Goal: Task Accomplishment & Management: Manage account settings

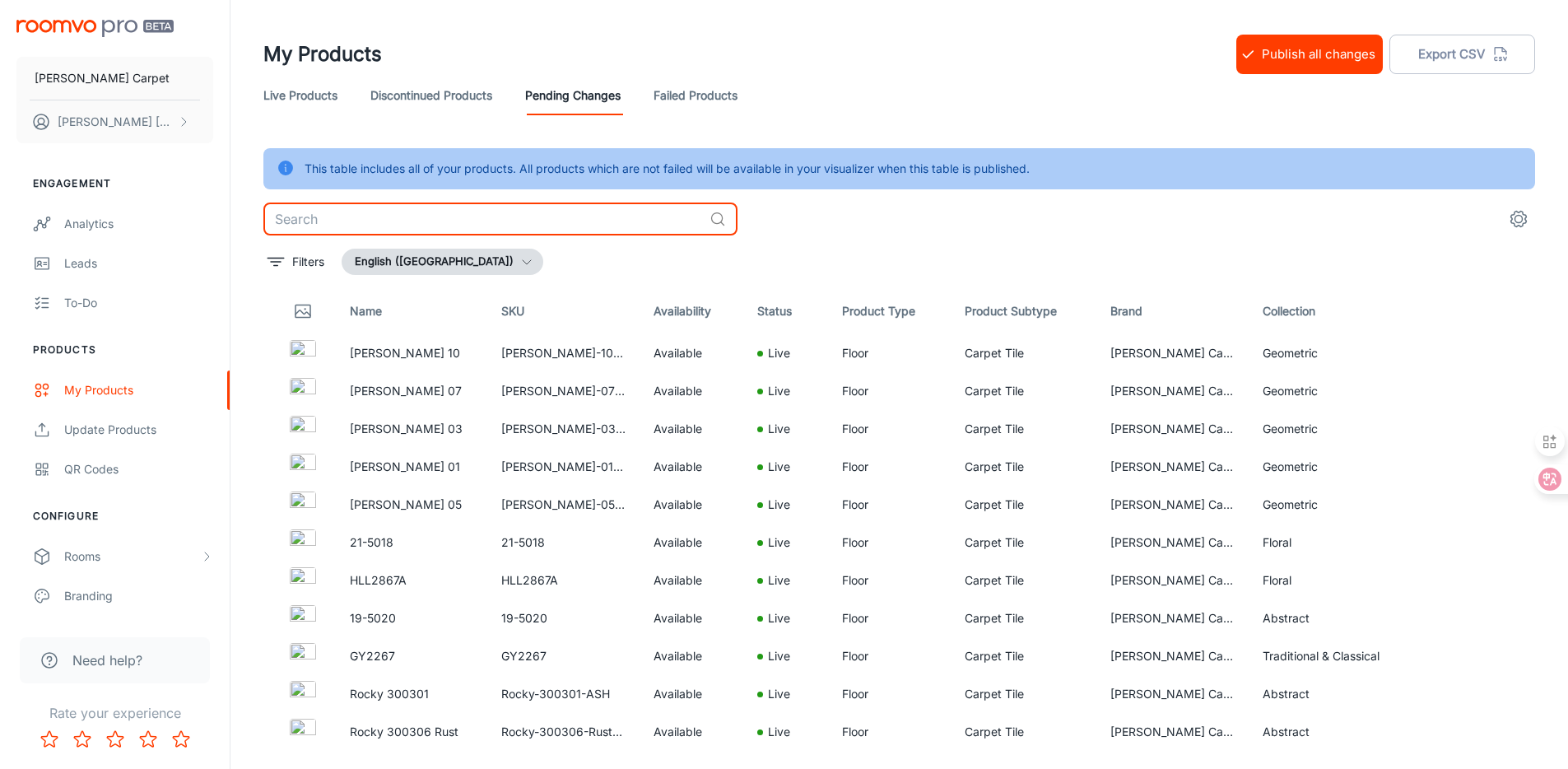
click at [562, 205] on input "text" at bounding box center [483, 219] width 440 height 33
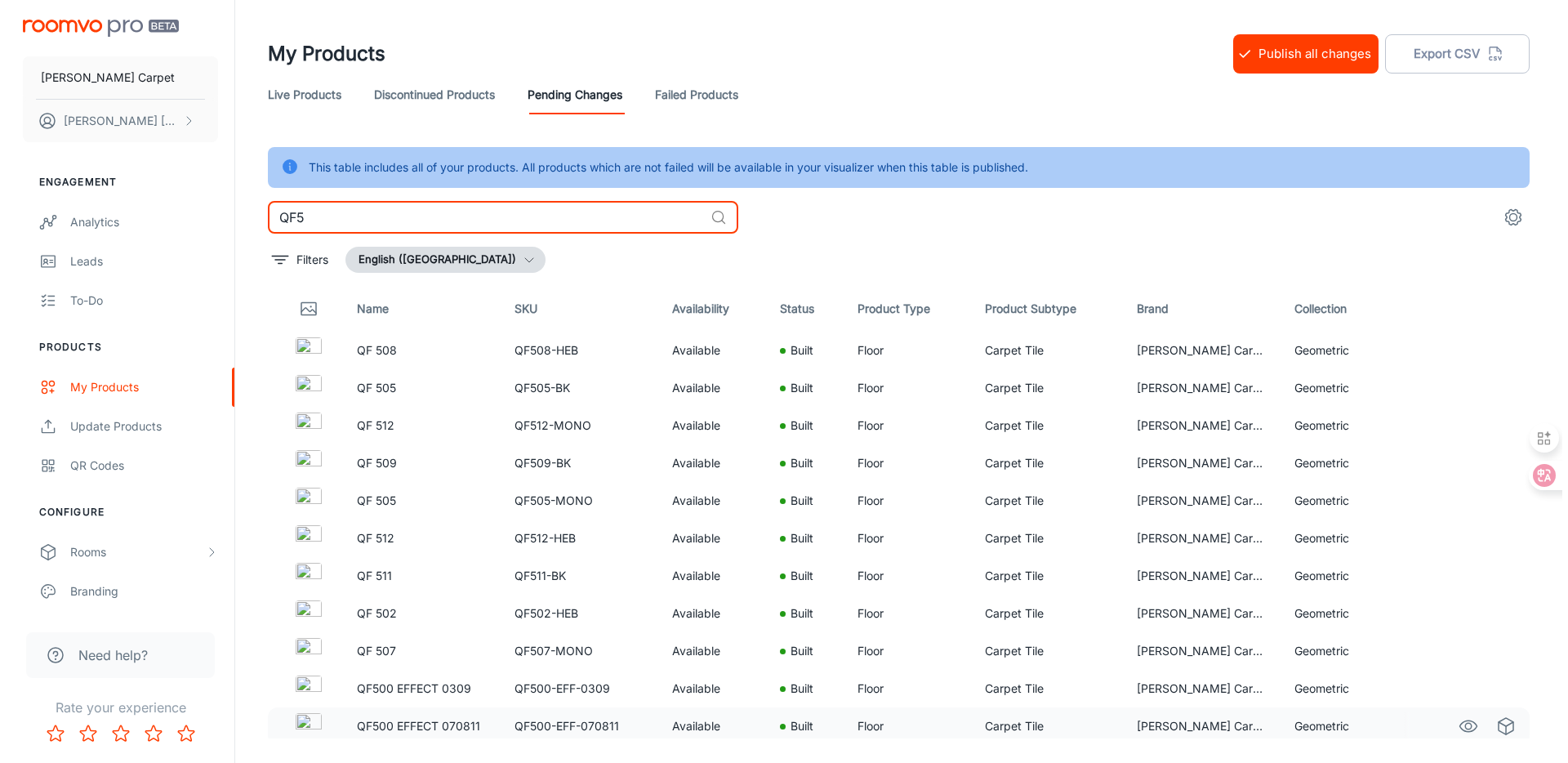
scroll to position [21, 0]
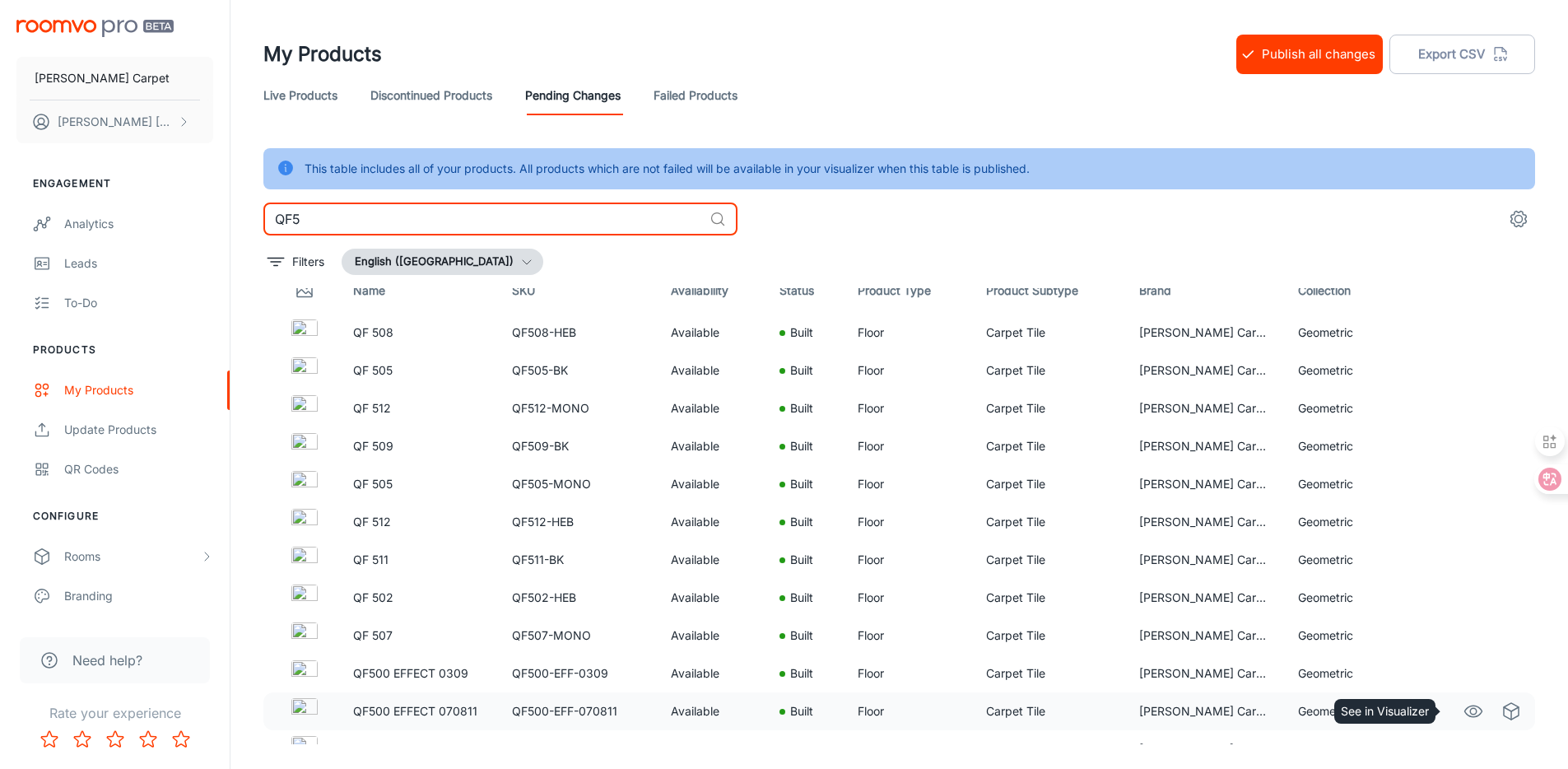
type input "QF5"
click at [1464, 709] on icon "See in Visualizer" at bounding box center [1473, 712] width 20 height 20
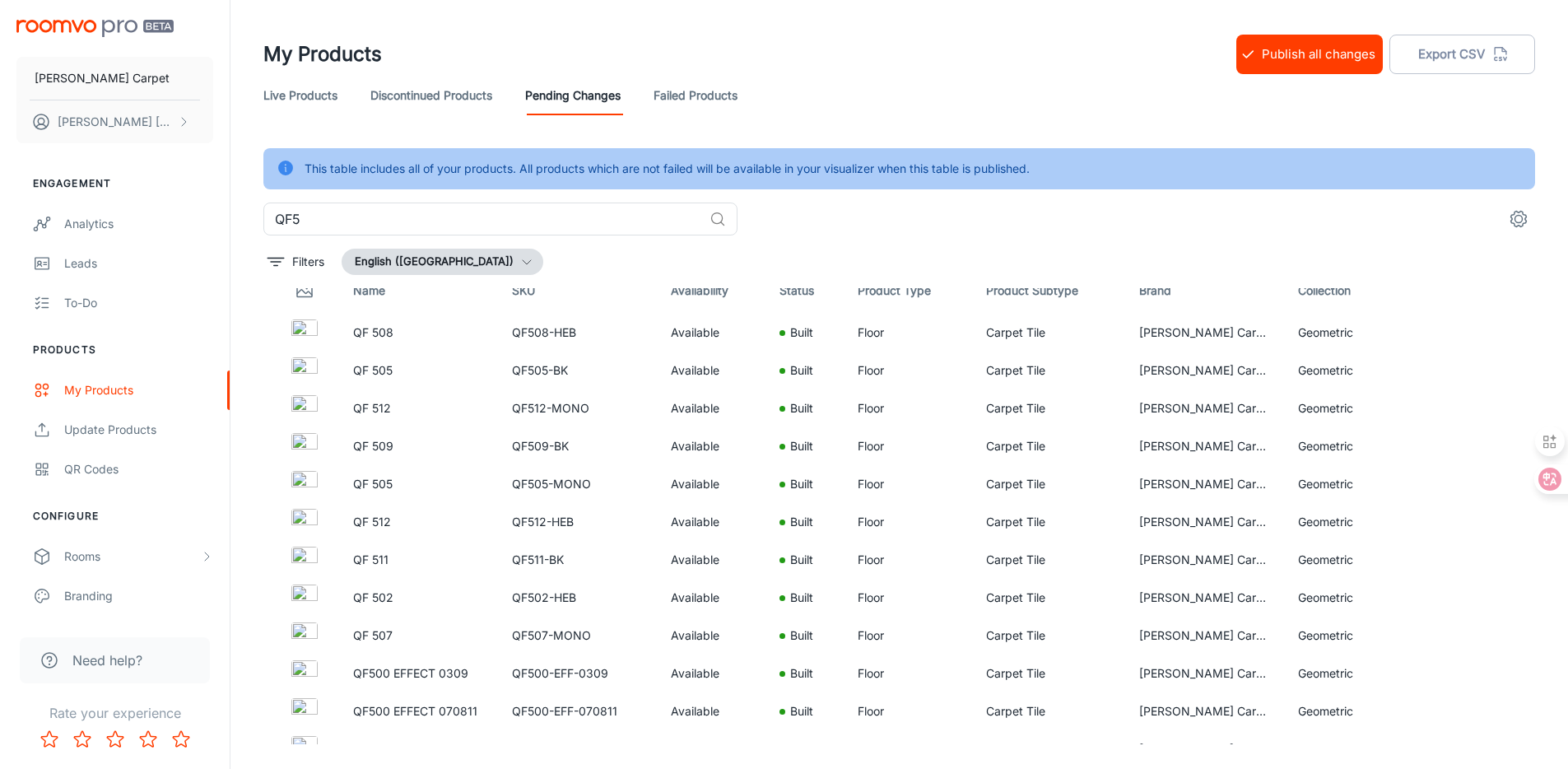
click at [1305, 52] on button "Publish all changes" at bounding box center [1310, 55] width 147 height 40
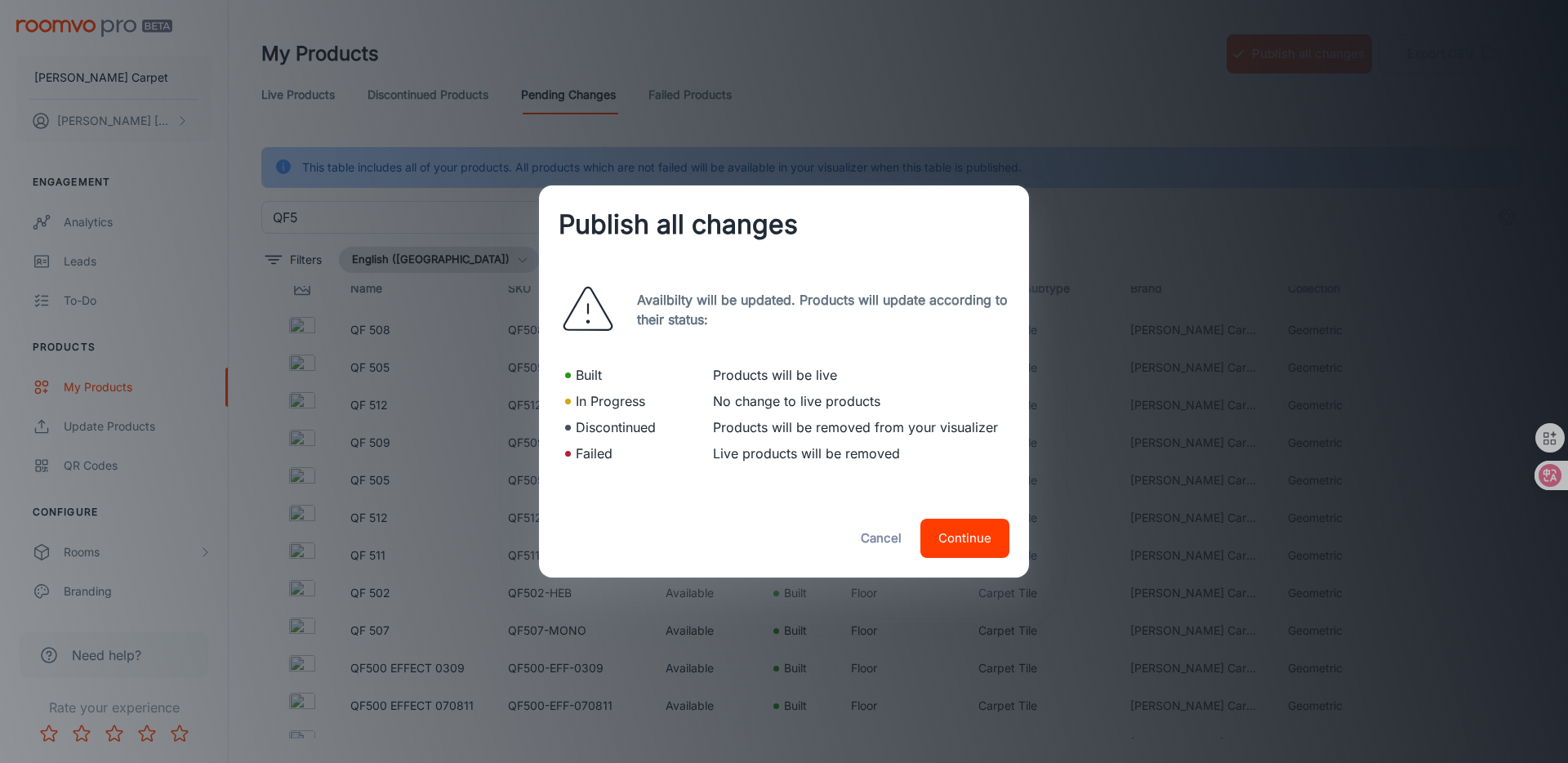
click at [955, 527] on button "Continue" at bounding box center [965, 539] width 89 height 40
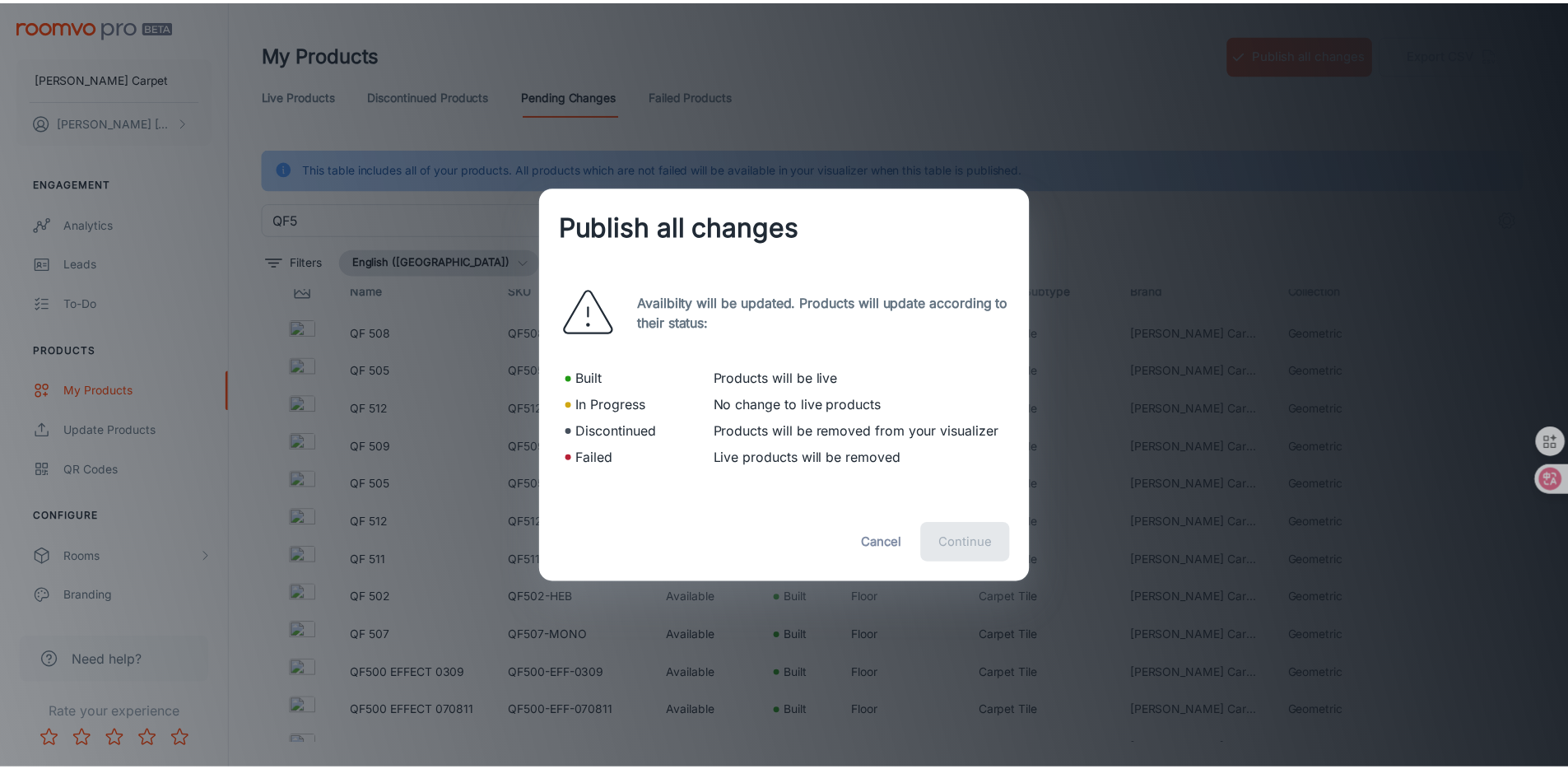
scroll to position [0, 0]
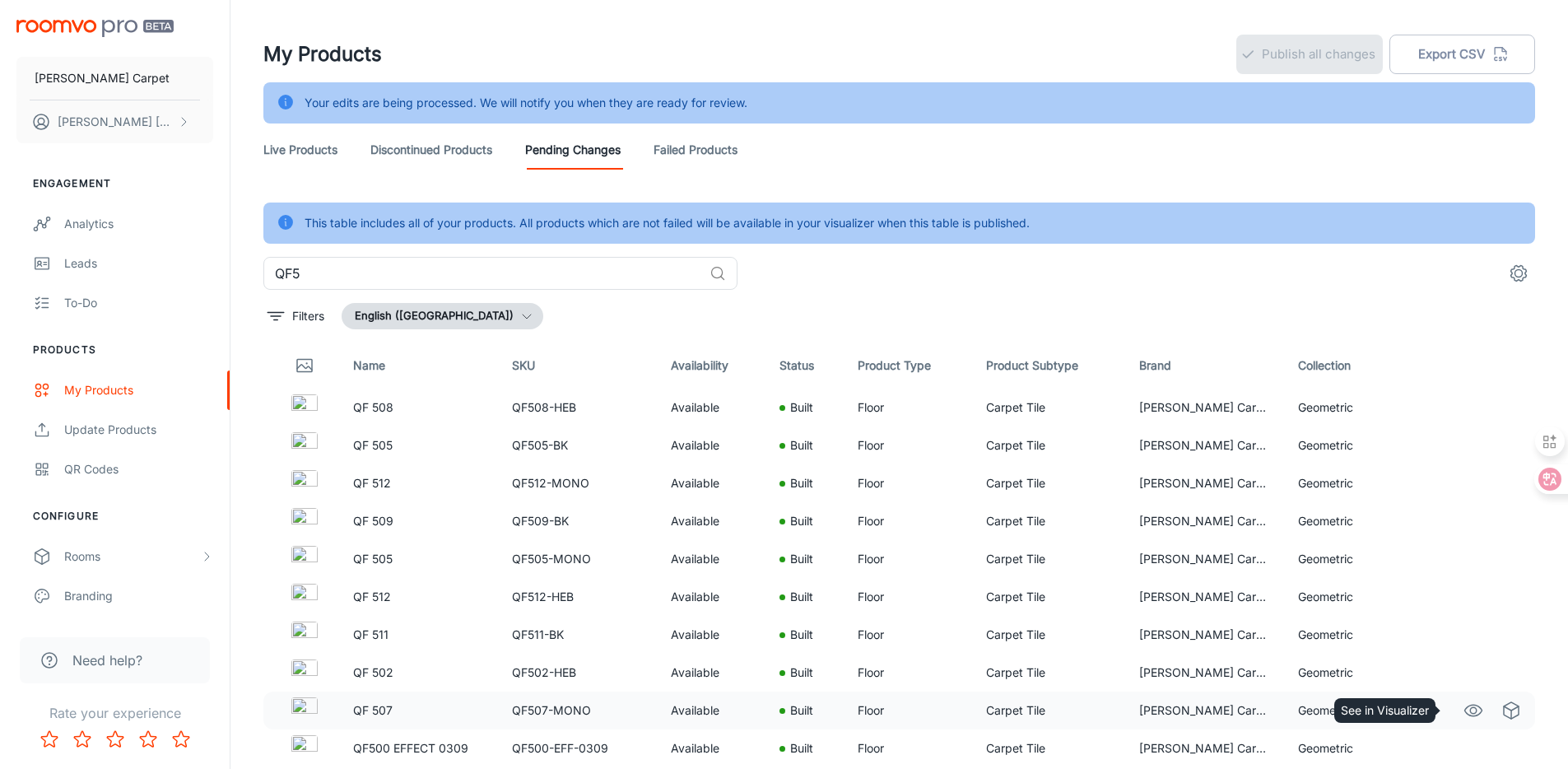
click at [1470, 713] on circle "See in Visualizer" at bounding box center [1473, 711] width 7 height 7
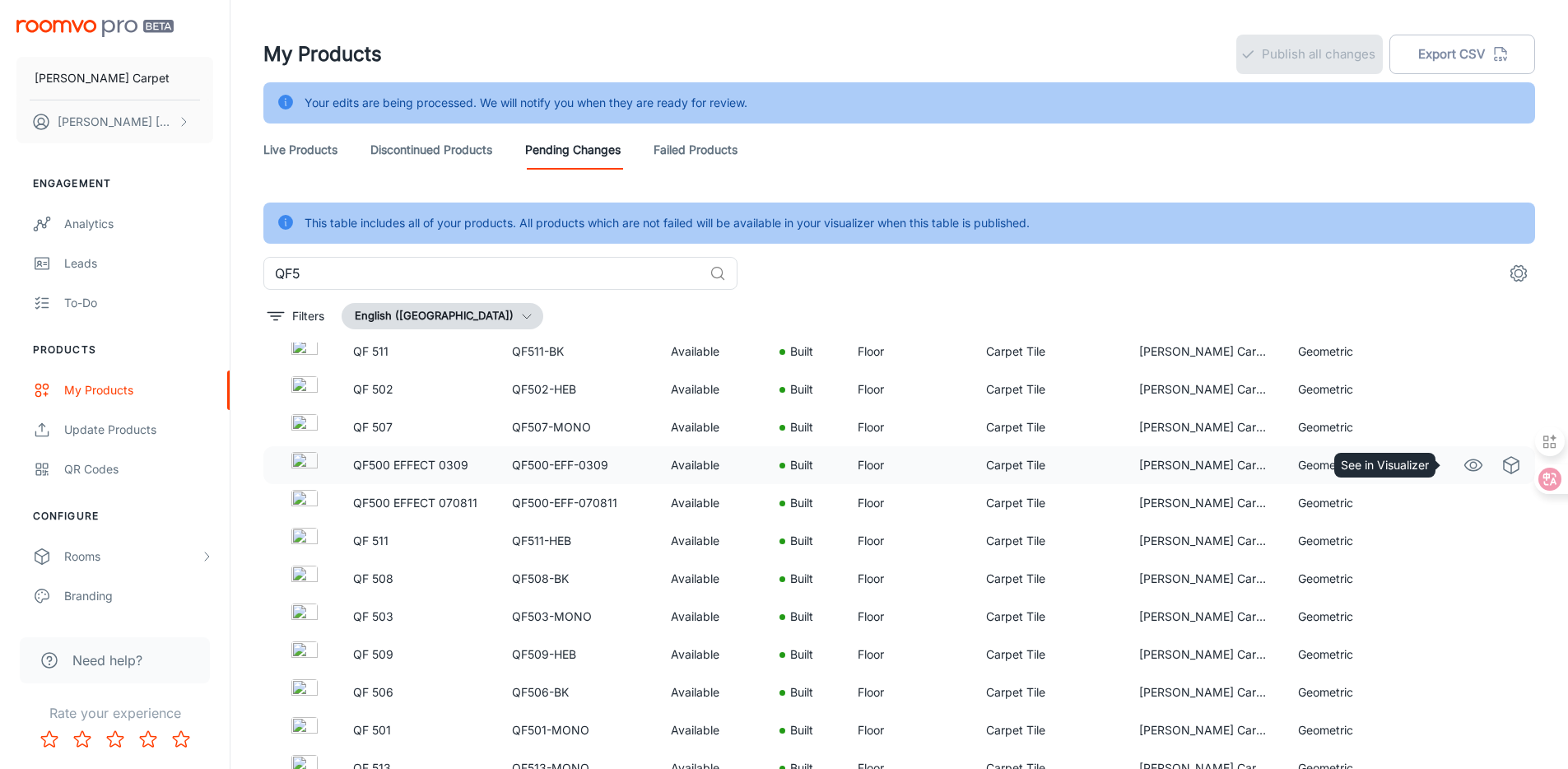
click at [1463, 469] on icon "See in Visualizer" at bounding box center [1473, 465] width 20 height 20
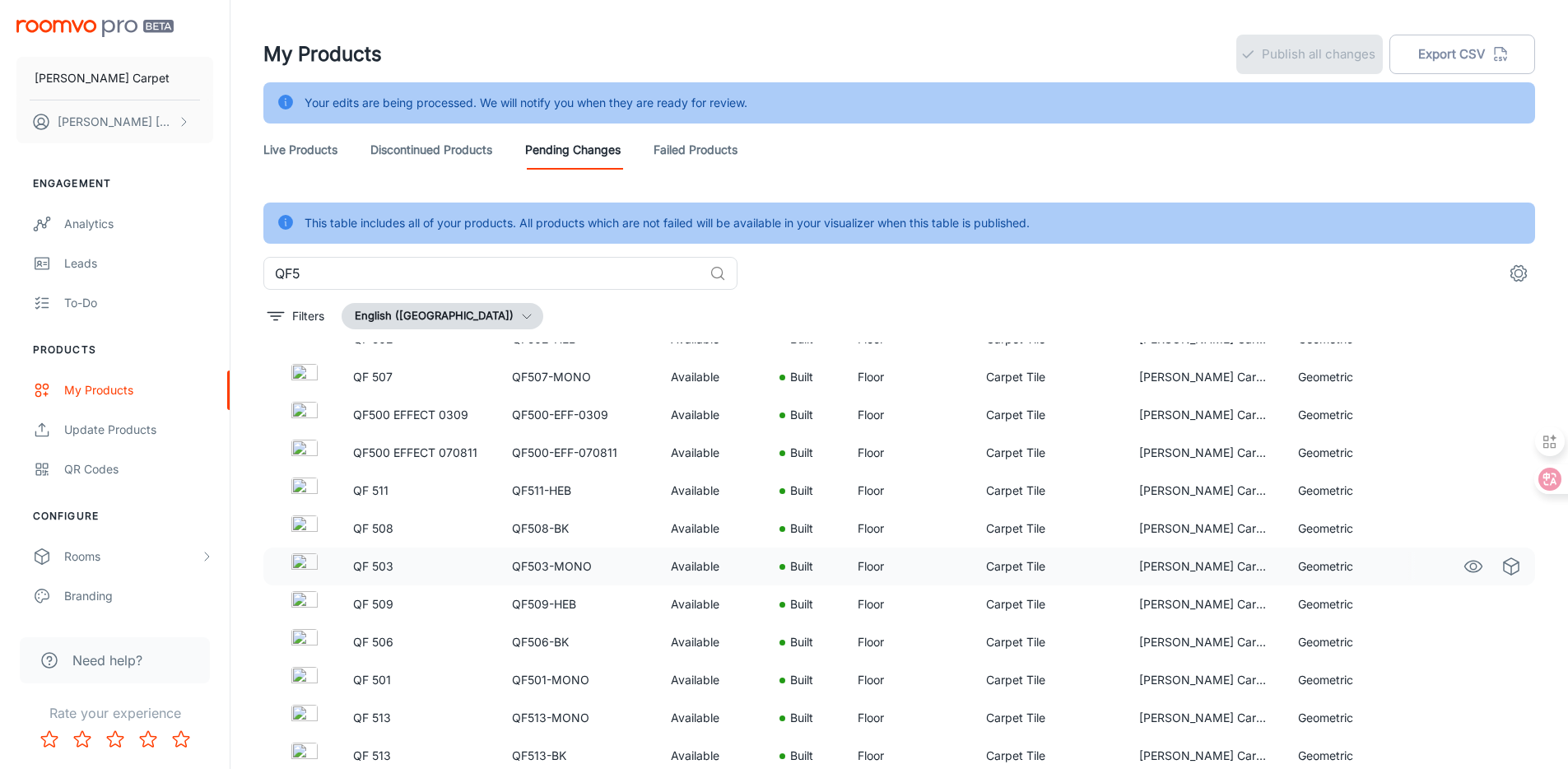
scroll to position [596, 0]
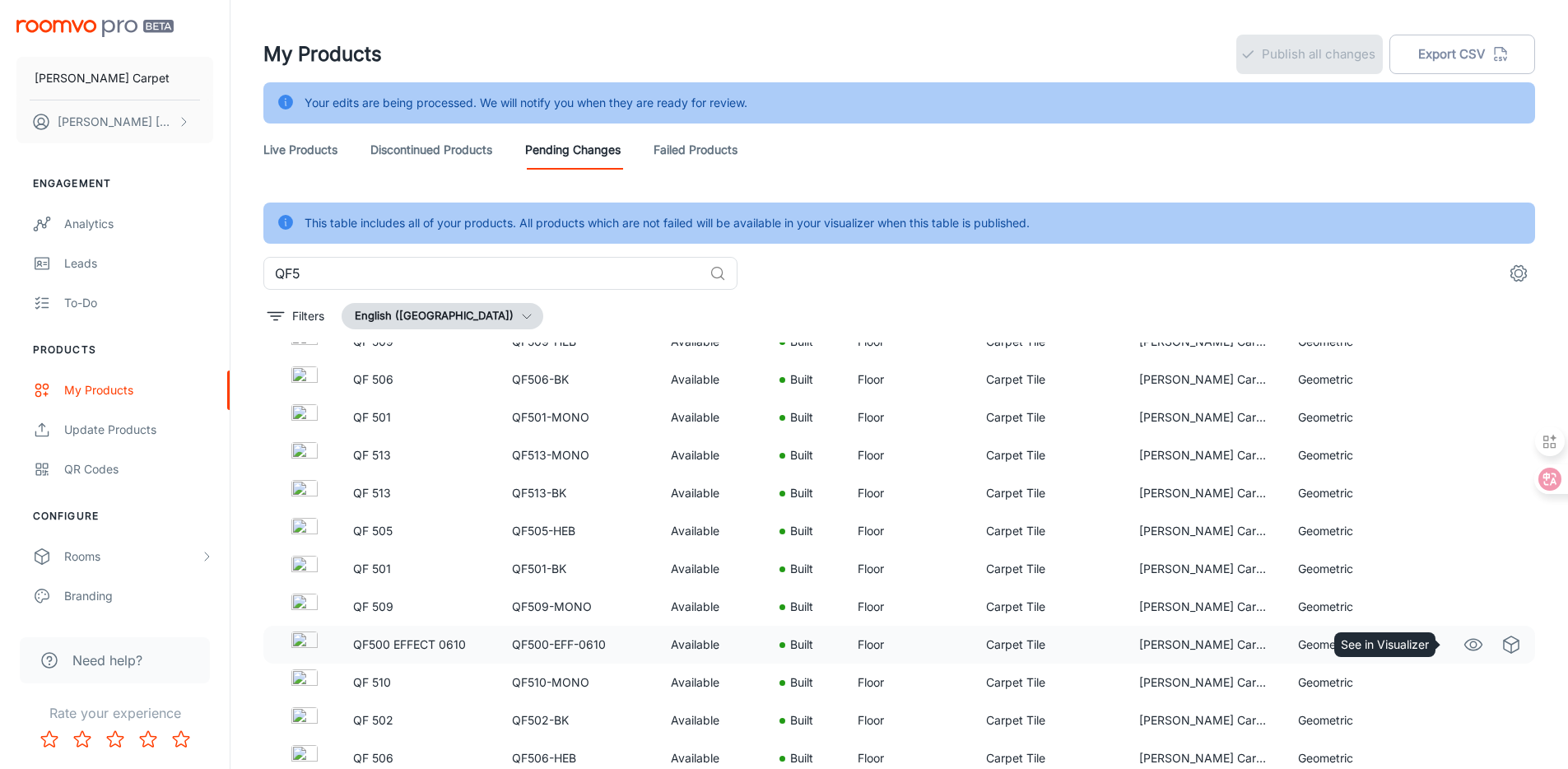
click at [1463, 650] on icon "See in Visualizer" at bounding box center [1473, 645] width 20 height 20
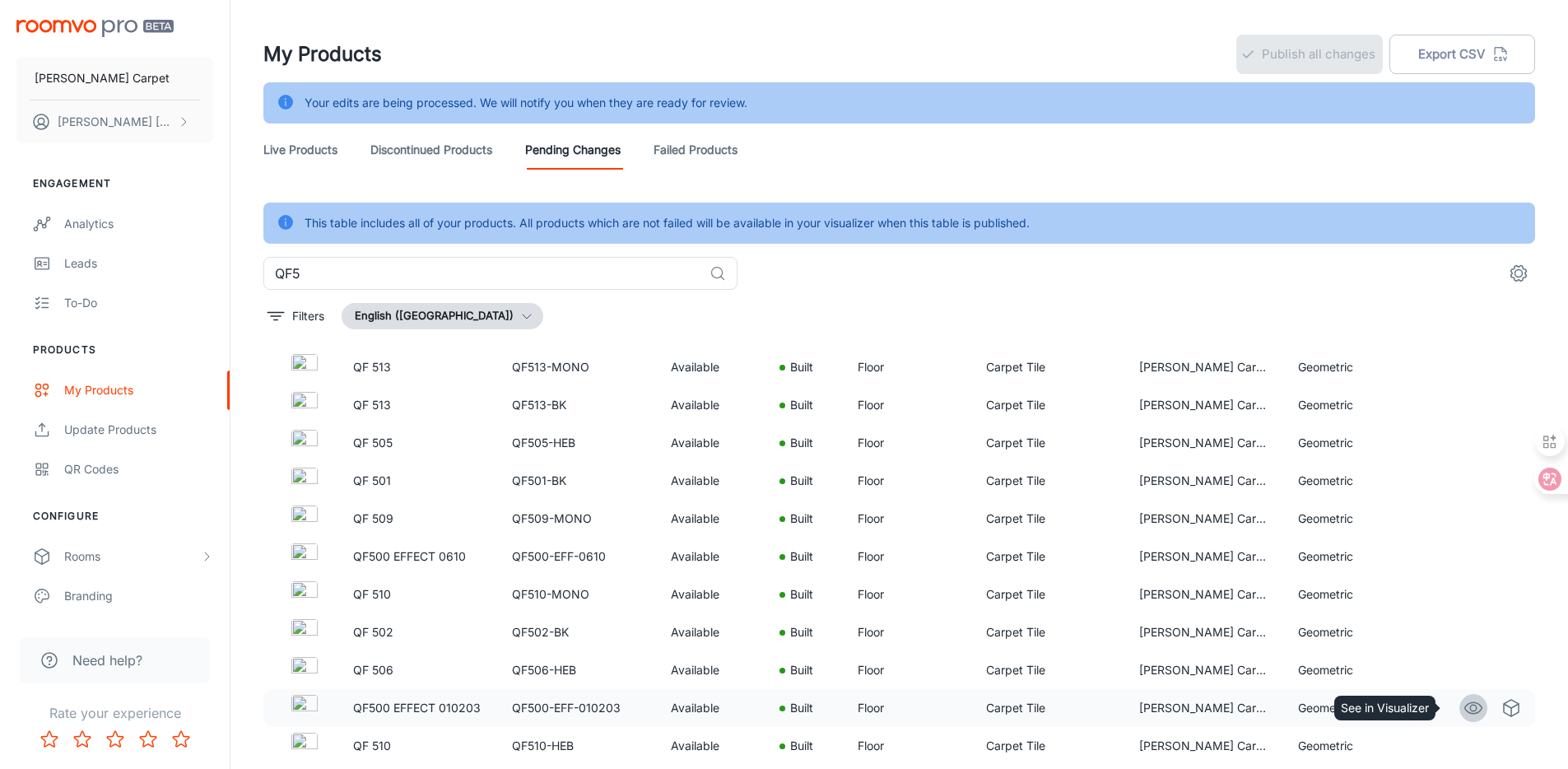
click at [1466, 710] on icon "See in Visualizer" at bounding box center [1473, 708] width 20 height 20
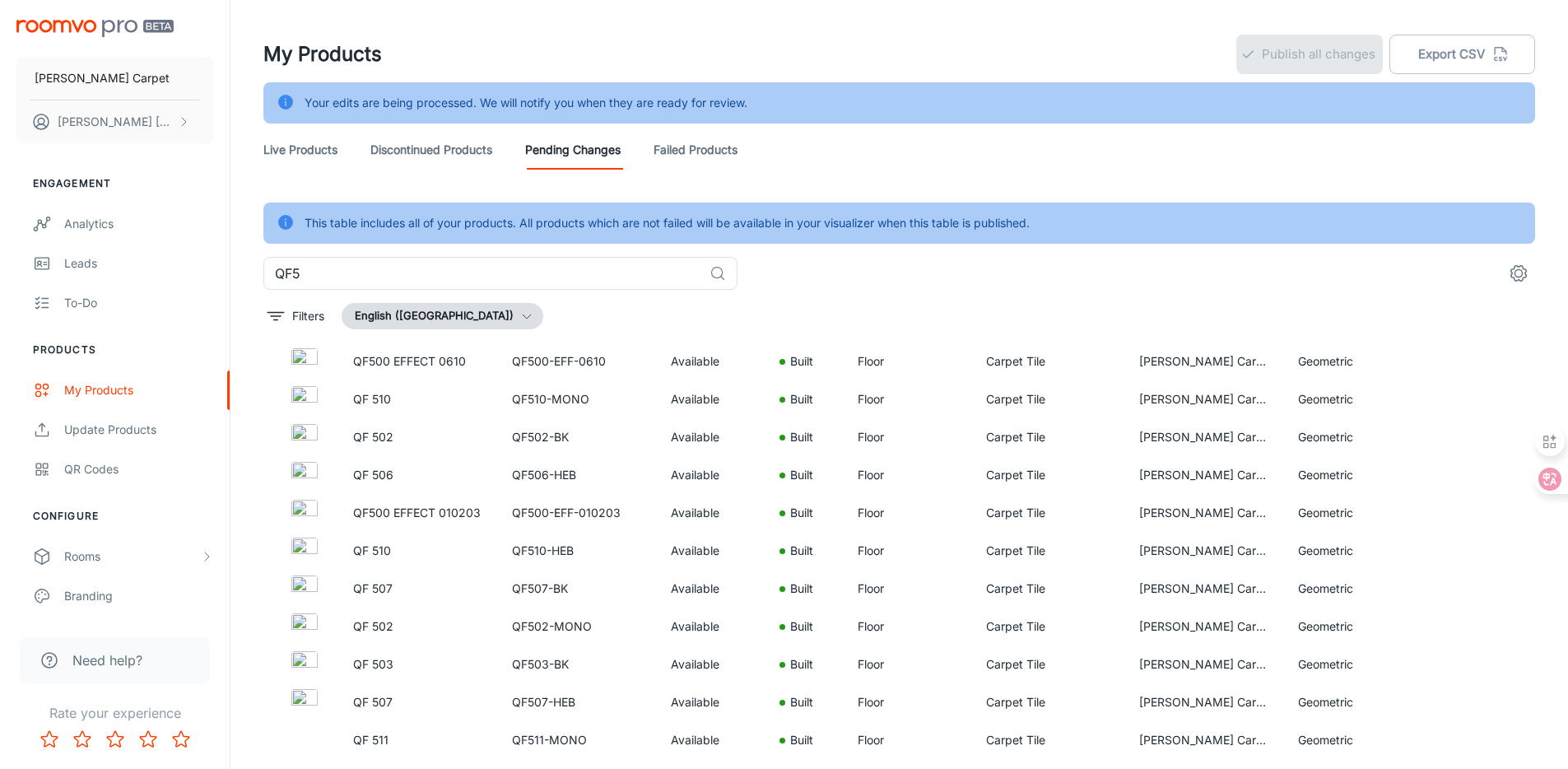
scroll to position [1144, 0]
click at [1459, 515] on link "See in Visualizer" at bounding box center [1473, 515] width 28 height 28
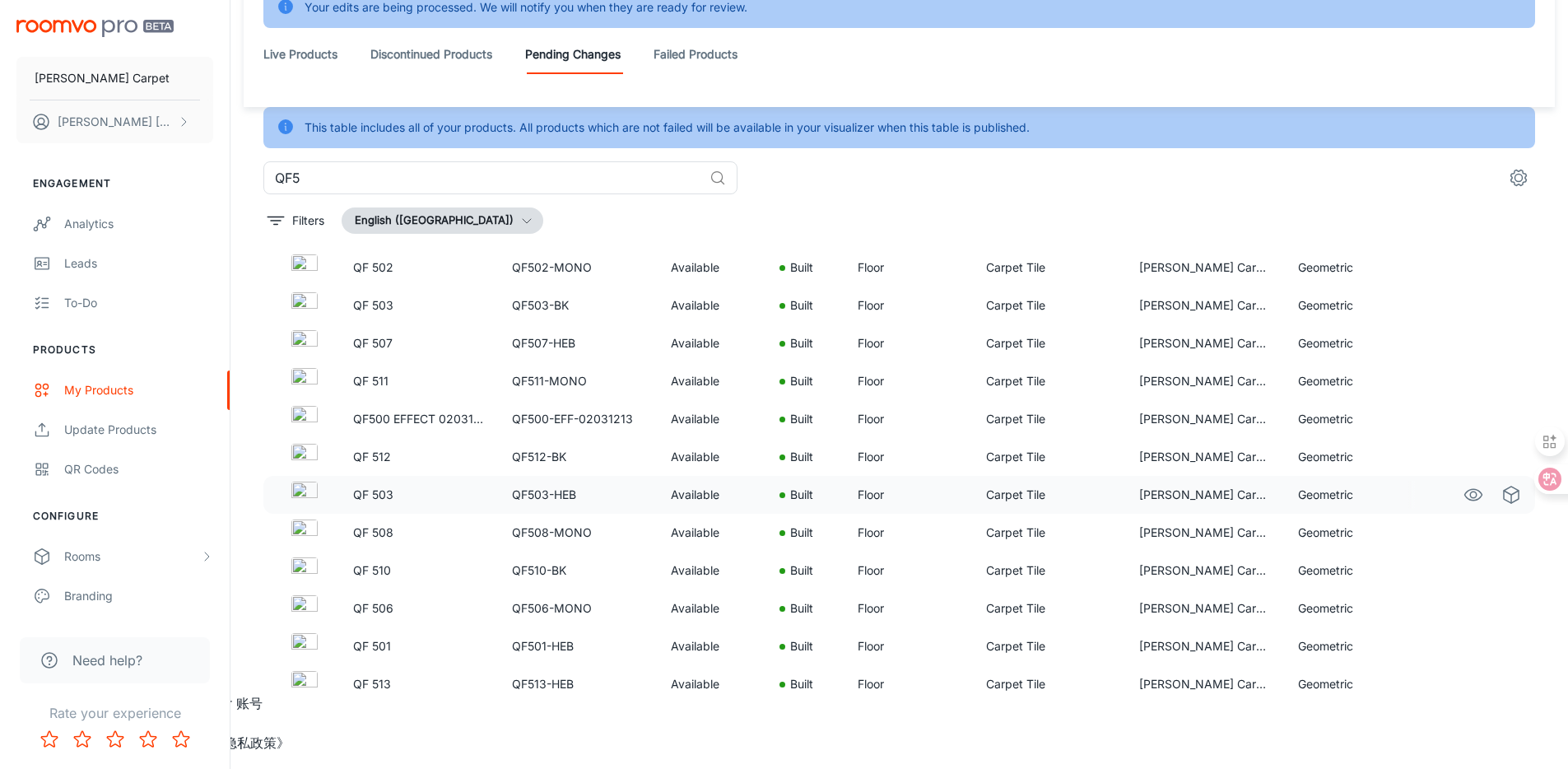
scroll to position [0, 0]
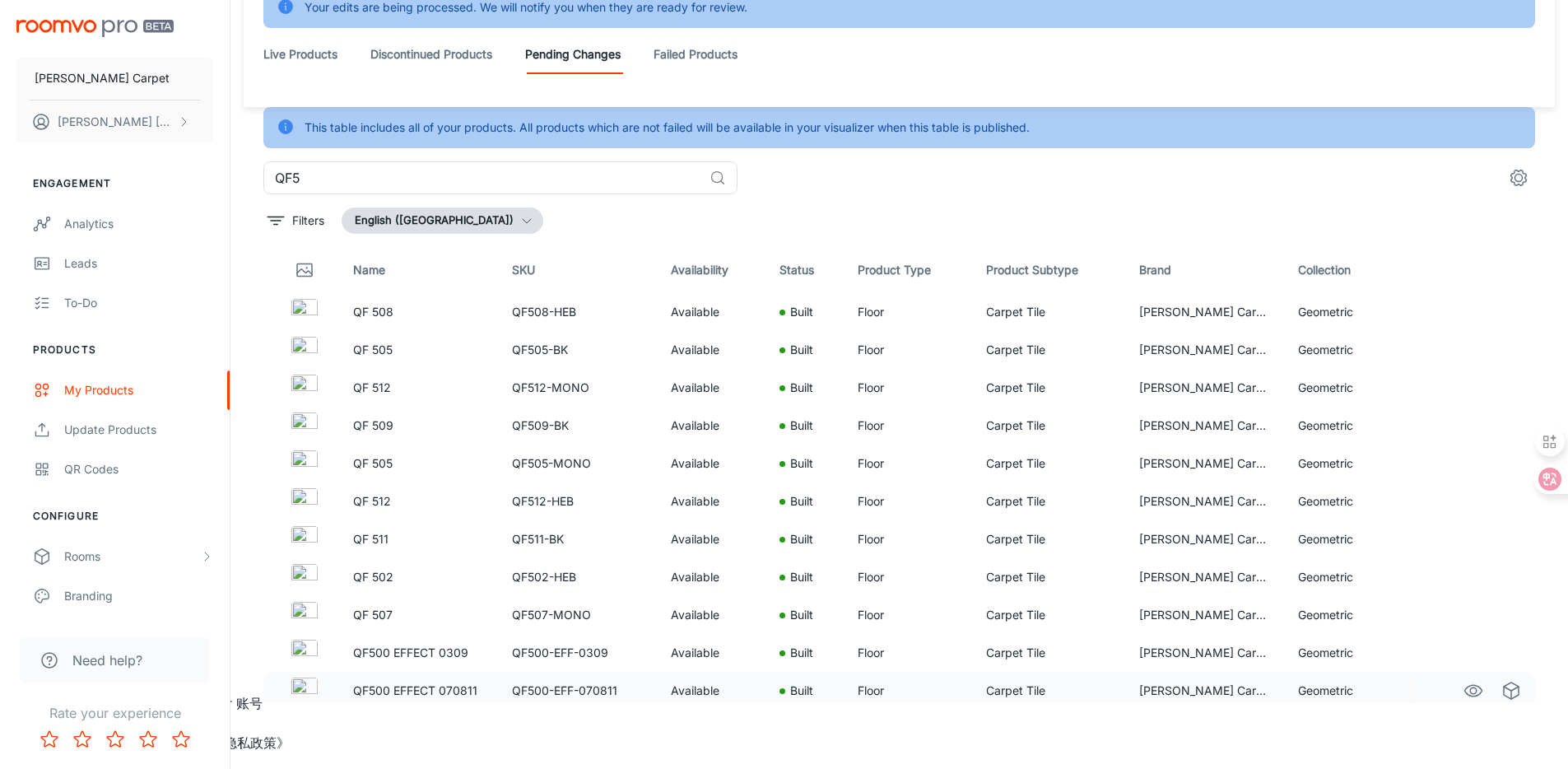
click at [1465, 695] on icon "See in Visualizer" at bounding box center [1473, 691] width 17 height 12
